Goal: Task Accomplishment & Management: Manage account settings

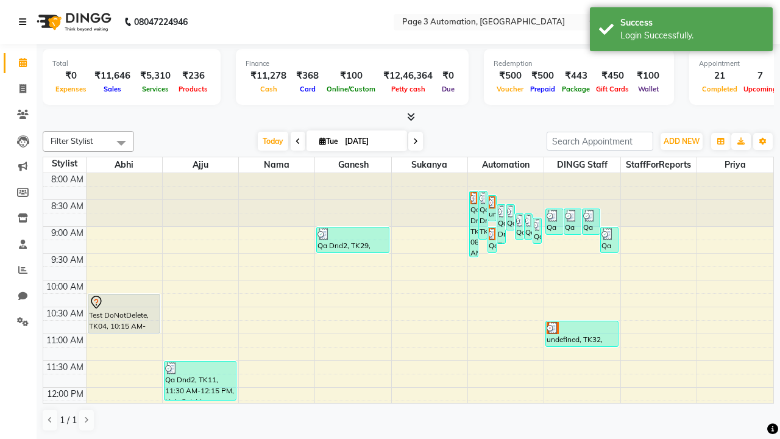
click at [25, 22] on icon at bounding box center [22, 22] width 7 height 9
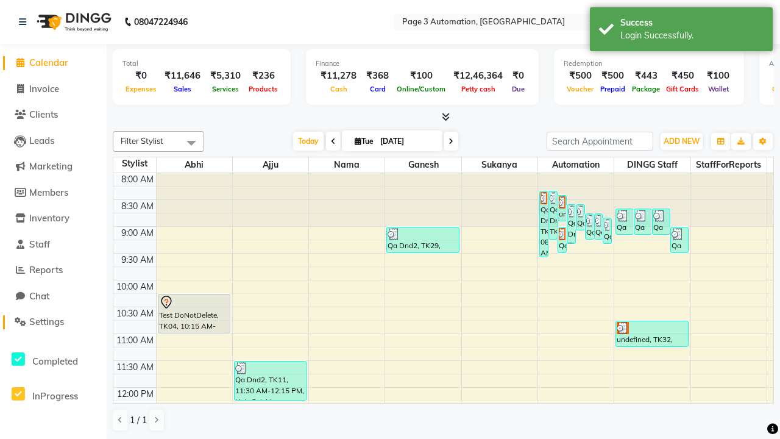
click at [53, 322] on span "Settings" at bounding box center [46, 322] width 35 height 12
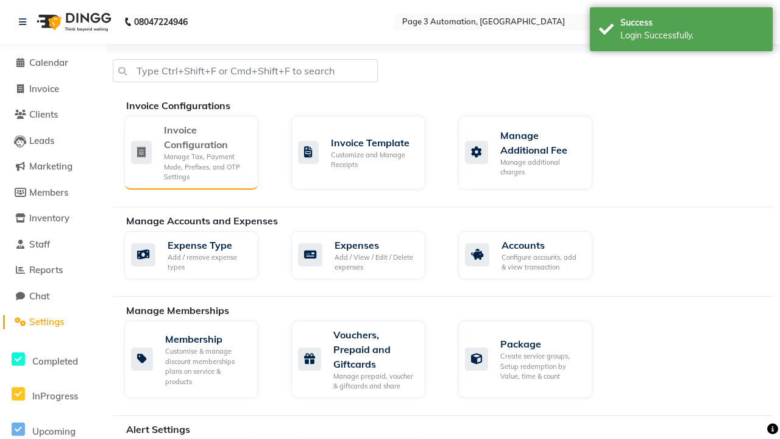
click at [191, 152] on div "Manage Tax, Payment Mode, Prefixes, and OTP Settings" at bounding box center [206, 167] width 85 height 30
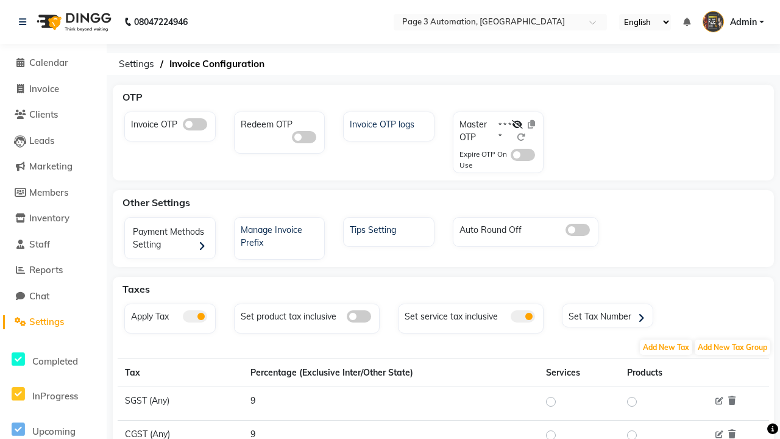
click at [195, 316] on span at bounding box center [195, 316] width 24 height 12
click at [183, 318] on input "checkbox" at bounding box center [183, 318] width 0 height 0
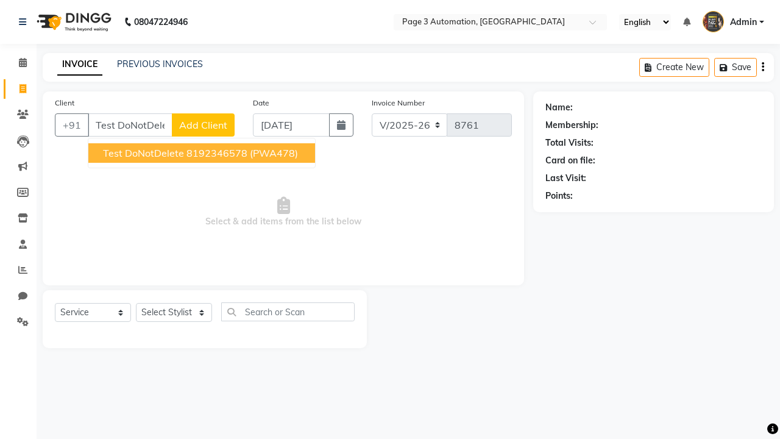
select select "2774"
select select "service"
click at [203, 153] on ngb-highlight "8192346578" at bounding box center [217, 153] width 61 height 12
type input "8192346578"
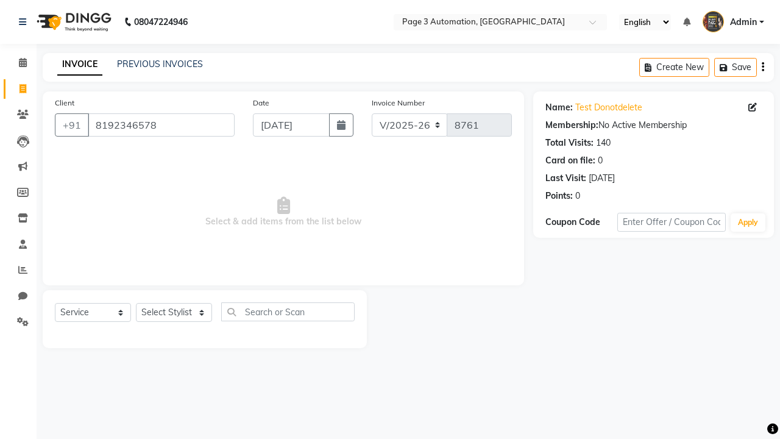
select select "712"
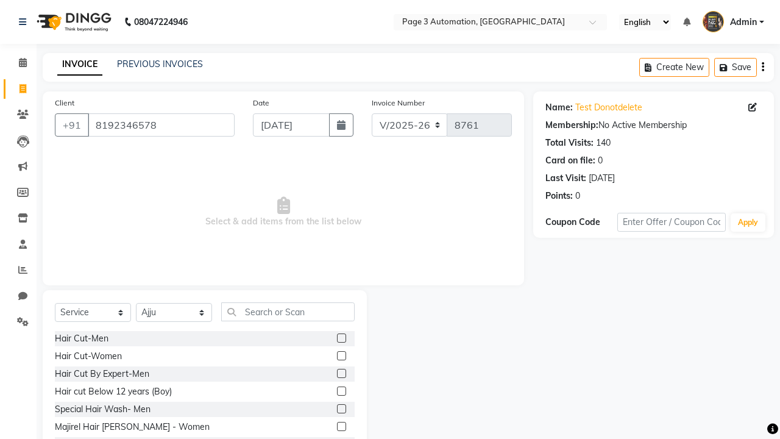
click at [341, 374] on label at bounding box center [341, 373] width 9 height 9
click at [341, 374] on input "checkbox" at bounding box center [341, 374] width 8 height 8
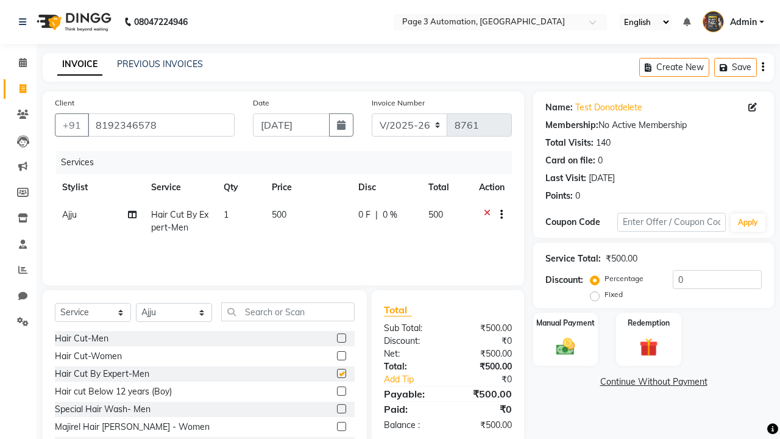
checkbox input "false"
click at [25, 22] on icon at bounding box center [22, 22] width 7 height 9
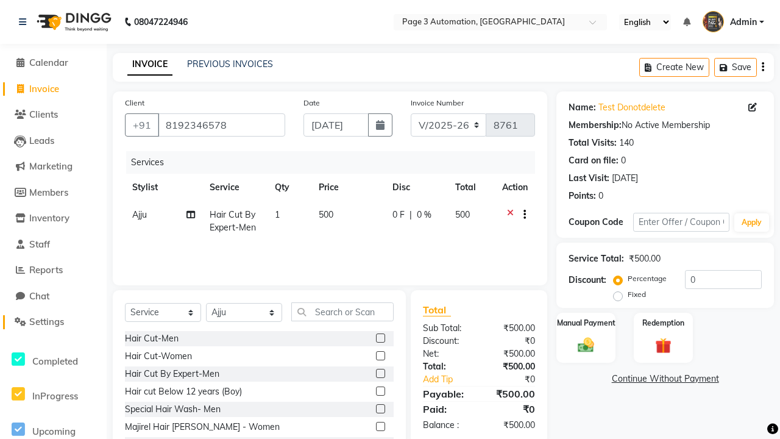
click at [53, 322] on span "Settings" at bounding box center [46, 322] width 35 height 12
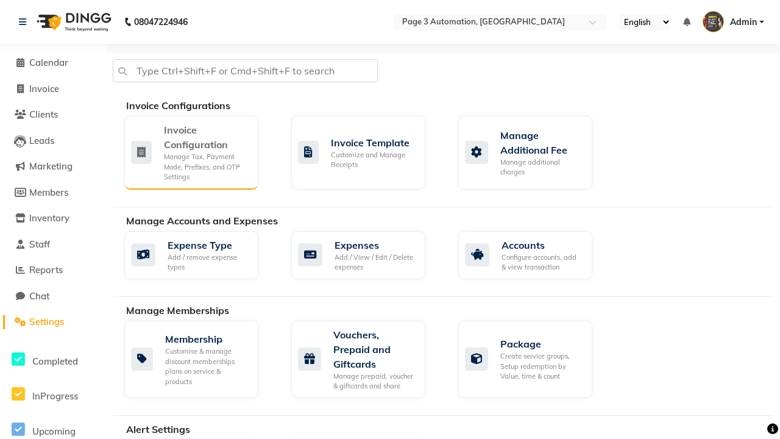
click at [191, 152] on div "Manage Tax, Payment Mode, Prefixes, and OTP Settings" at bounding box center [206, 167] width 85 height 30
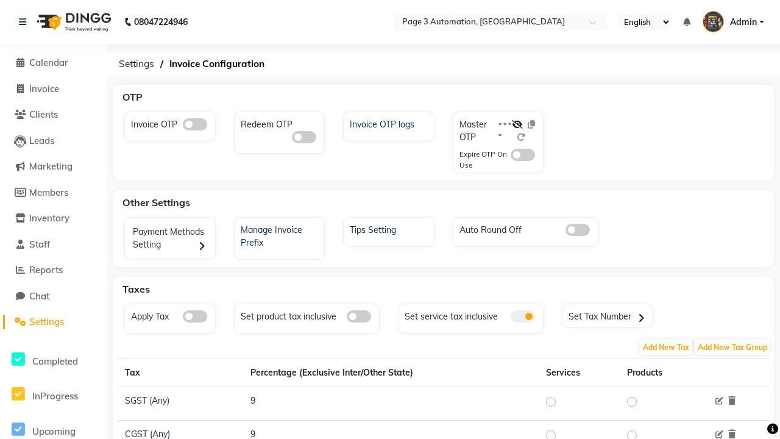
click at [195, 316] on span at bounding box center [195, 316] width 24 height 12
click at [183, 318] on input "checkbox" at bounding box center [183, 318] width 0 height 0
